Goal: Task Accomplishment & Management: Use online tool/utility

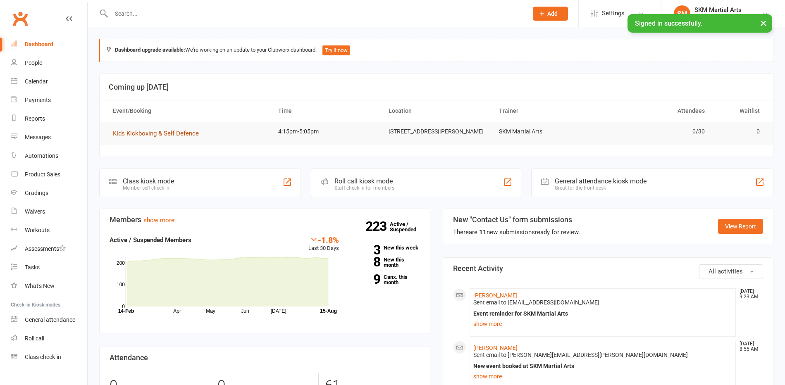
click at [136, 136] on span "Kids Kickboxing & Self Defence" at bounding box center [156, 133] width 86 height 7
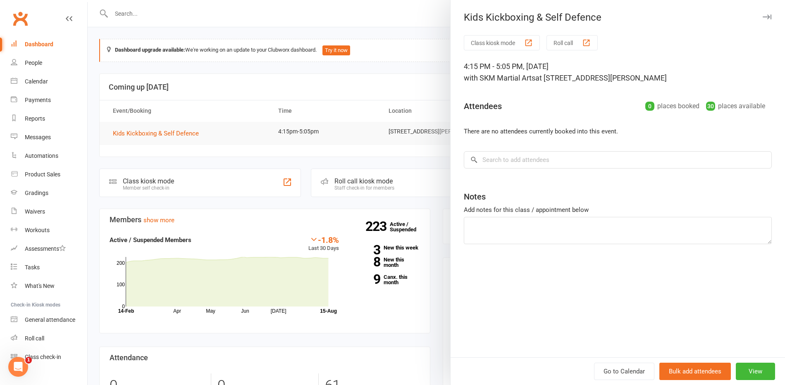
click at [478, 38] on button "Class kiosk mode" at bounding box center [502, 42] width 76 height 15
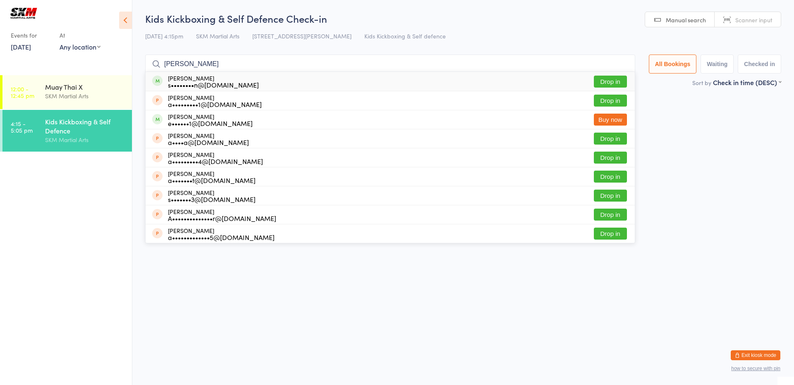
type input "[PERSON_NAME]"
click at [609, 78] on button "Drop in" at bounding box center [610, 82] width 33 height 12
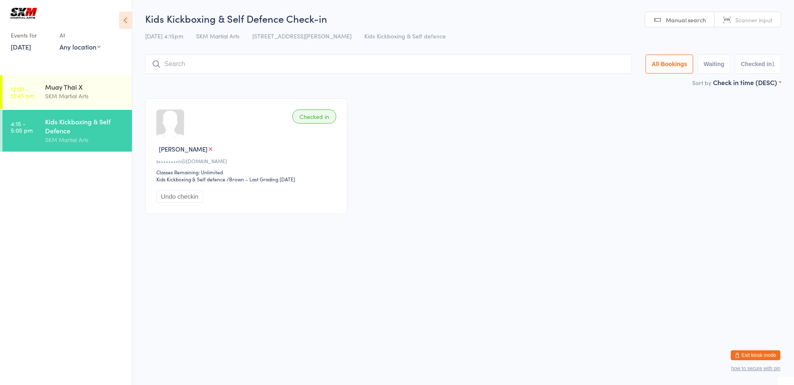
click at [545, 65] on input "search" at bounding box center [388, 64] width 487 height 19
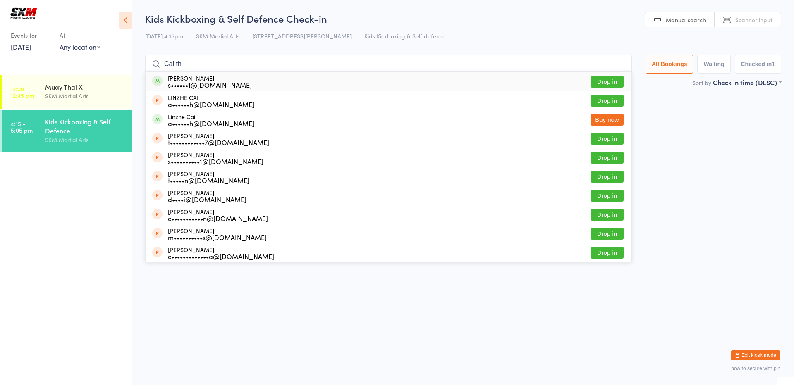
type input "Cai th"
click at [606, 79] on button "Drop in" at bounding box center [606, 82] width 33 height 12
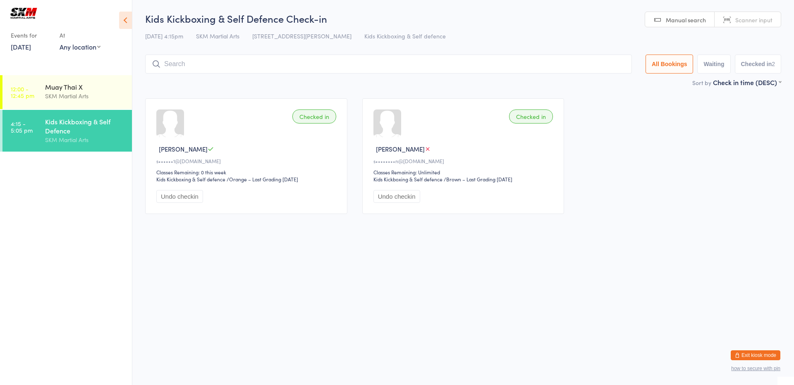
click at [220, 65] on input "search" at bounding box center [388, 64] width 487 height 19
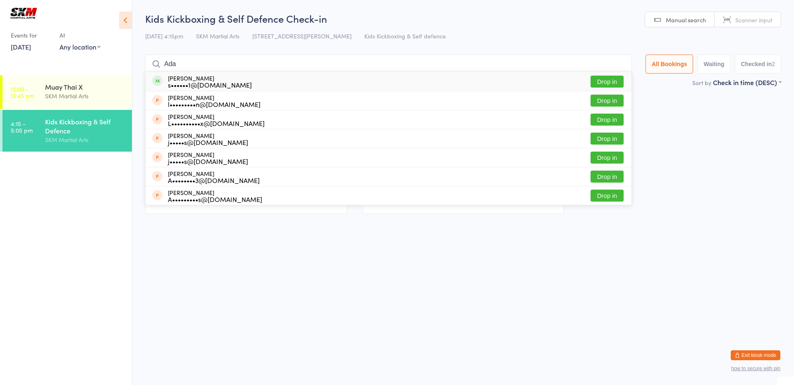
type input "Ada"
click at [597, 79] on button "Drop in" at bounding box center [606, 82] width 33 height 12
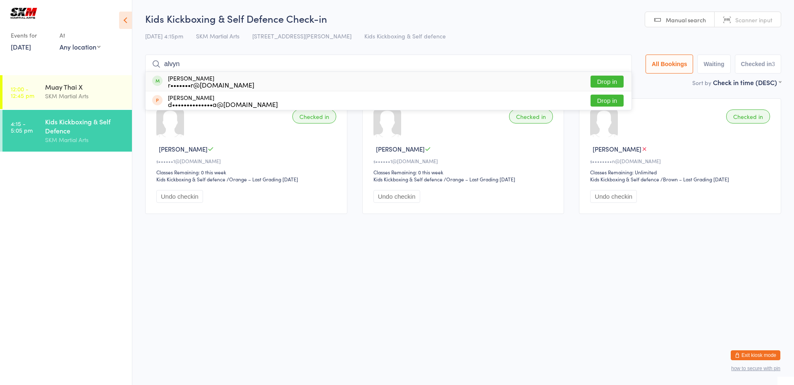
type input "alvyn"
click at [293, 78] on div "[PERSON_NAME] r•••••••r@[DOMAIN_NAME] Drop in" at bounding box center [389, 81] width 486 height 19
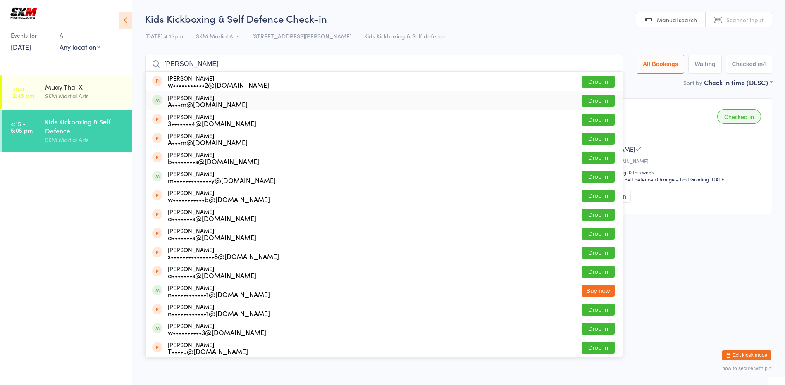
type input "[PERSON_NAME]"
click at [597, 98] on button "Drop in" at bounding box center [598, 101] width 33 height 12
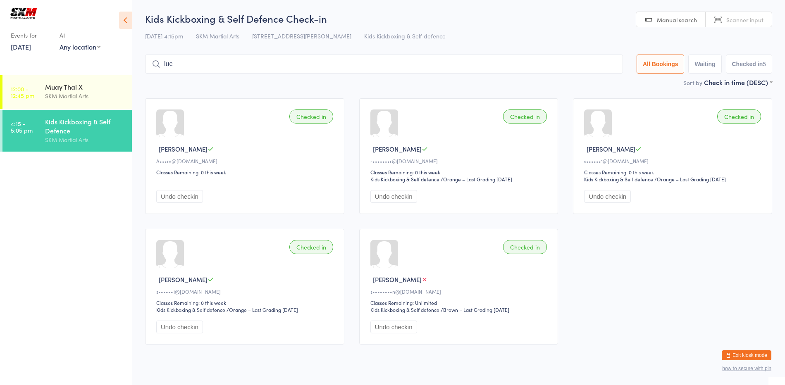
type input "[PERSON_NAME]"
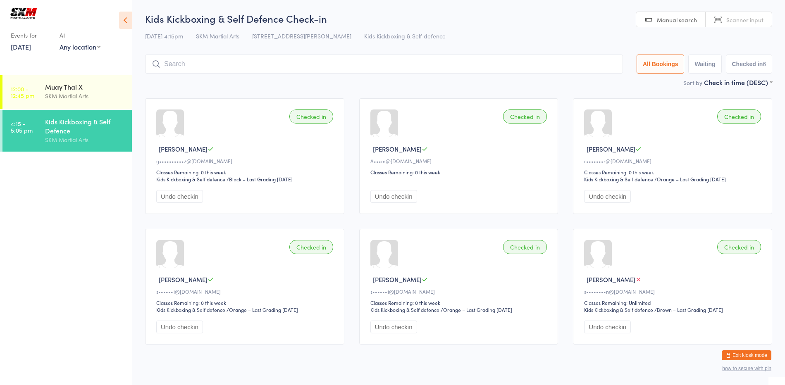
click at [242, 70] on input "search" at bounding box center [384, 64] width 478 height 19
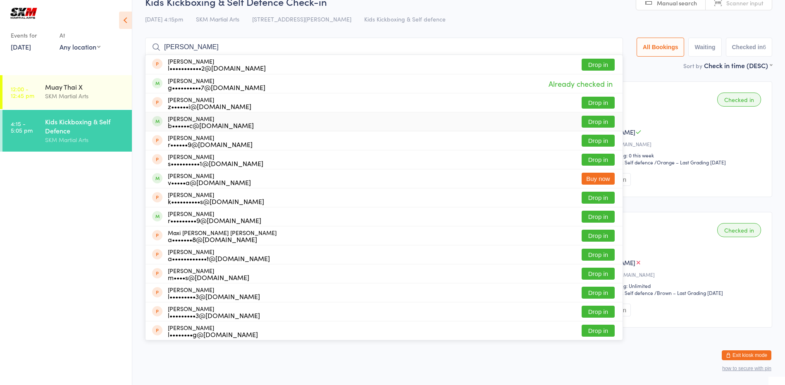
type input "[PERSON_NAME]"
click at [605, 120] on button "Drop in" at bounding box center [598, 122] width 33 height 12
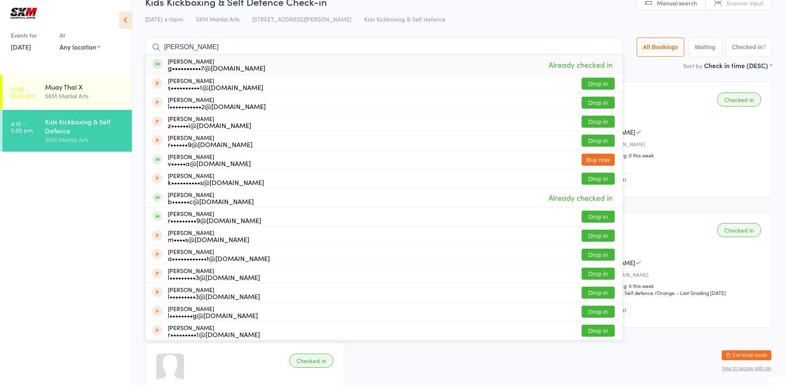
type input "[PERSON_NAME]"
click at [575, 21] on div "[DATE] 4:15pm SKM Martial Arts [STREET_ADDRESS] [PERSON_NAME] Kids Kickboxing &…" at bounding box center [458, 19] width 627 height 14
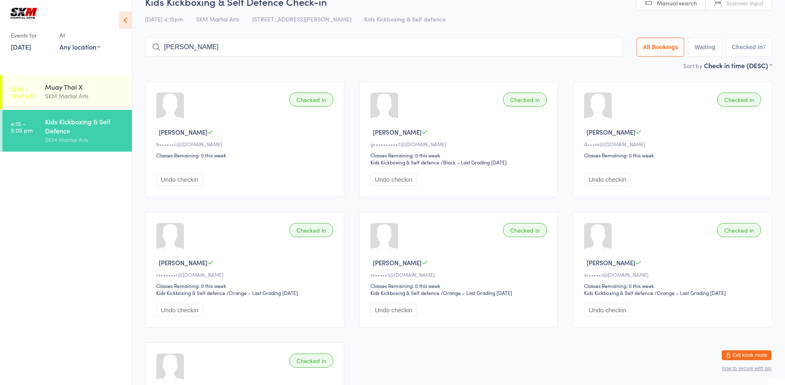
click at [447, 52] on input "[PERSON_NAME]" at bounding box center [384, 47] width 478 height 19
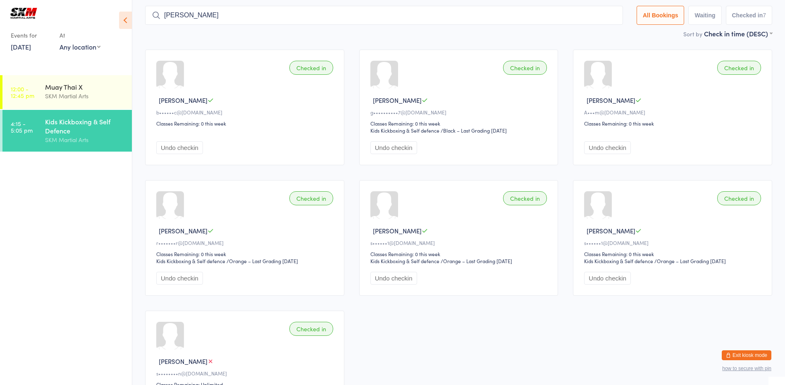
scroll to position [55, 0]
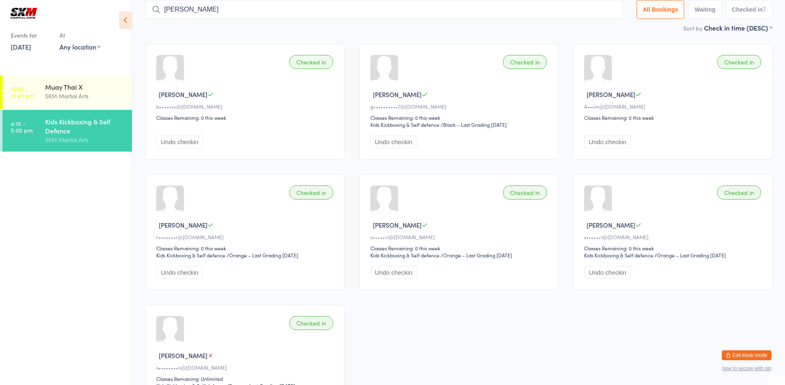
click at [609, 10] on input "[PERSON_NAME]" at bounding box center [384, 9] width 478 height 19
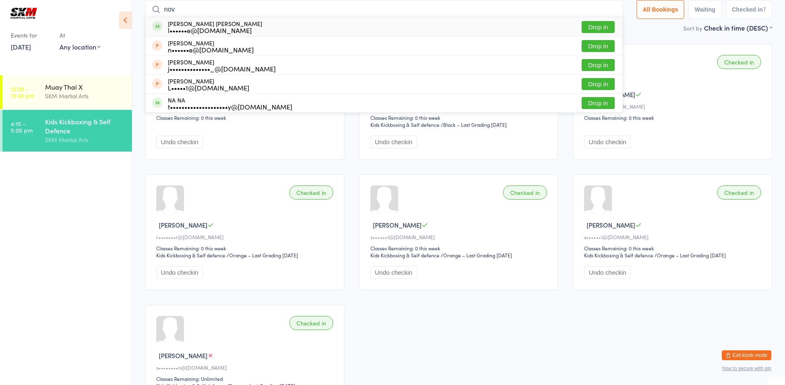
type input "nov"
click at [440, 25] on div "[PERSON_NAME] [PERSON_NAME] l••••••e@[DOMAIN_NAME] Drop in" at bounding box center [384, 26] width 477 height 19
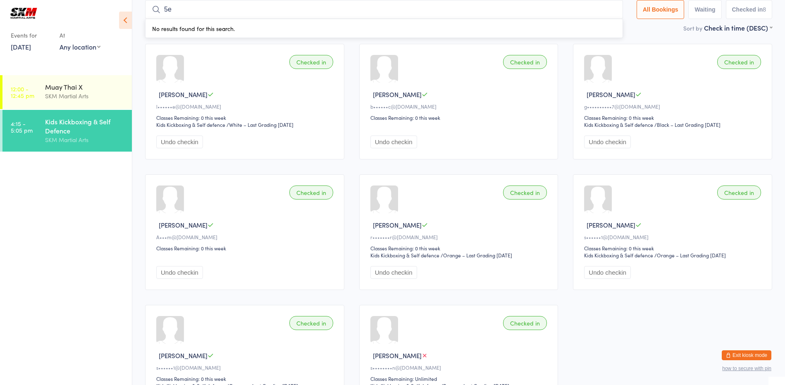
type input "5"
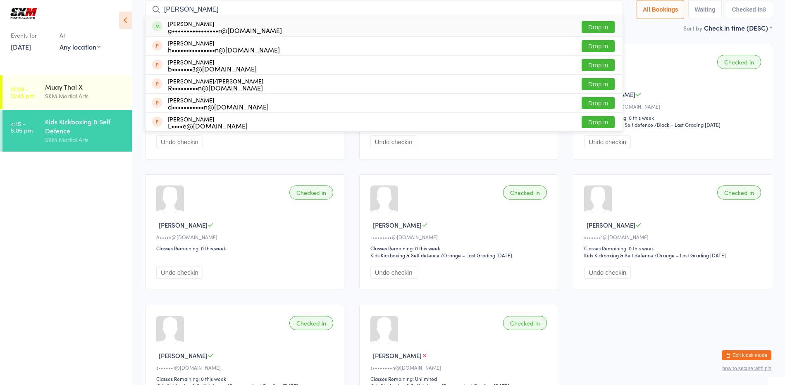
type input "[PERSON_NAME]"
click at [497, 26] on div "[PERSON_NAME] g••••••••••••••••r@[DOMAIN_NAME] Drop in" at bounding box center [384, 26] width 477 height 19
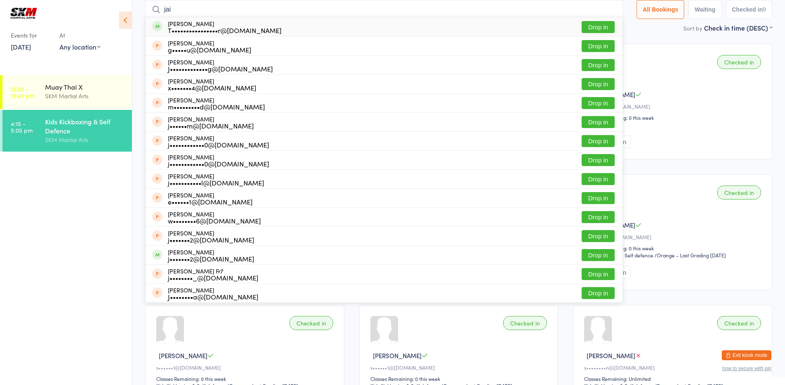
type input "jai"
click at [499, 27] on div "[PERSON_NAME] T••••••••••••••••r@[DOMAIN_NAME] Drop in" at bounding box center [384, 26] width 477 height 19
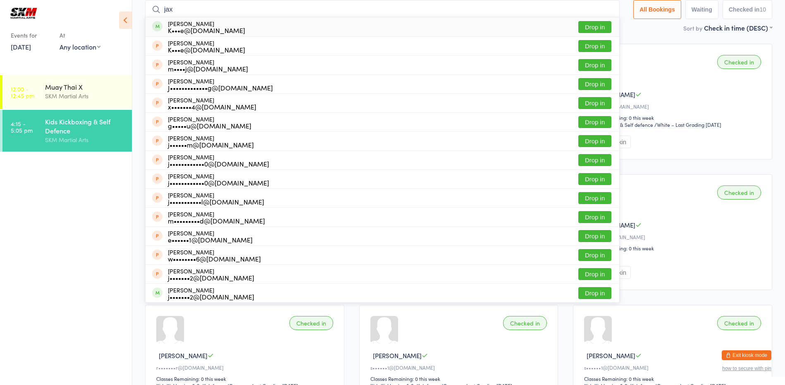
type input "jax"
click at [593, 22] on button "Drop in" at bounding box center [594, 27] width 33 height 12
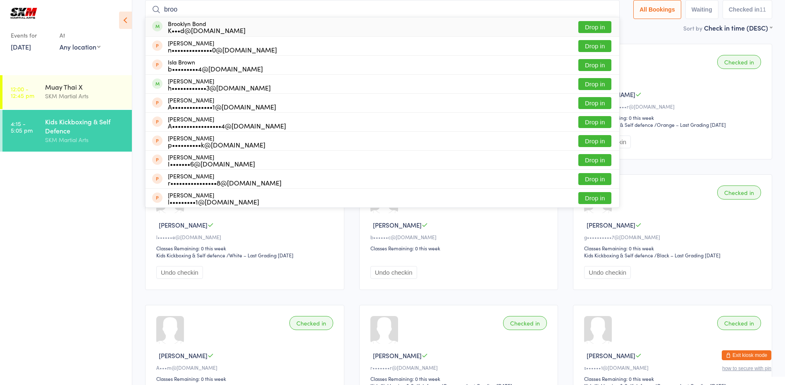
type input "broo"
click at [593, 22] on button "Drop in" at bounding box center [594, 27] width 33 height 12
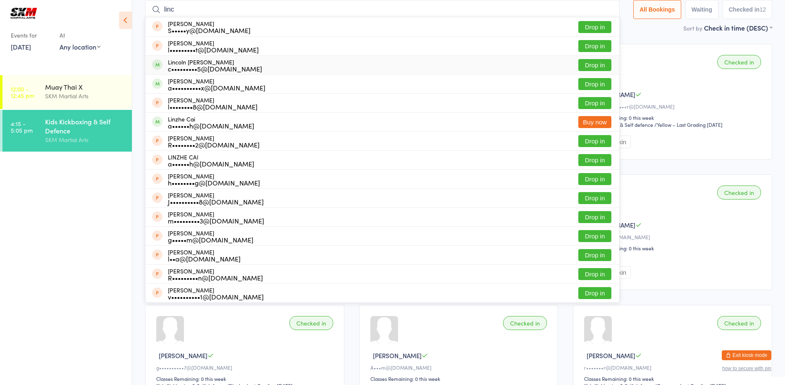
type input "linc"
click at [585, 60] on button "Drop in" at bounding box center [594, 65] width 33 height 12
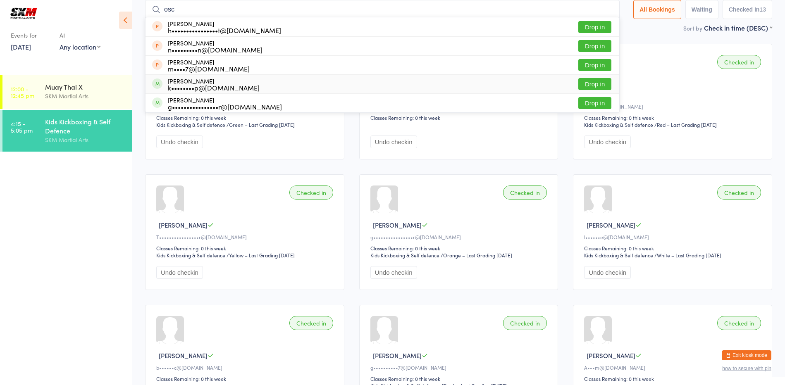
type input "osc"
click at [587, 86] on button "Drop in" at bounding box center [594, 84] width 33 height 12
